Goal: Task Accomplishment & Management: Manage account settings

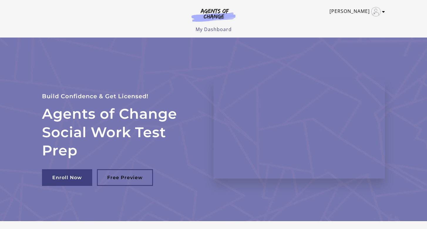
click at [383, 12] on icon "Toggle menu" at bounding box center [383, 11] width 3 height 5
click at [356, 23] on link "My Account" at bounding box center [361, 21] width 52 height 10
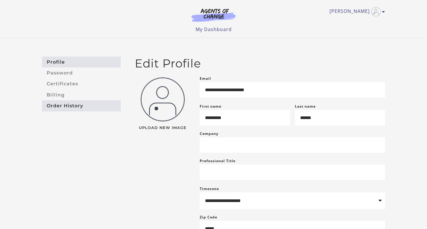
click at [63, 104] on link "Order History" at bounding box center [81, 105] width 79 height 11
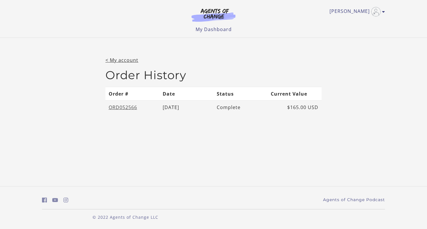
click at [122, 107] on link "ORD052566" at bounding box center [123, 107] width 28 height 6
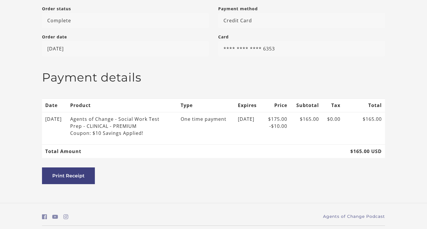
scroll to position [124, 0]
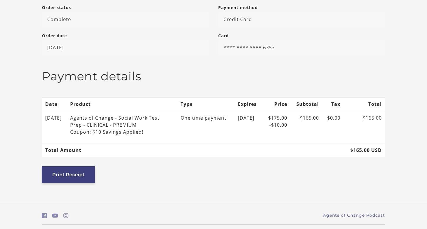
click at [69, 177] on button "Print Receipt" at bounding box center [68, 174] width 53 height 17
